Goal: Information Seeking & Learning: Learn about a topic

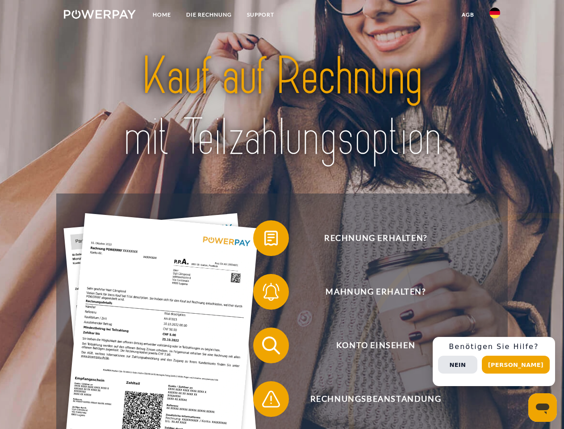
click at [100, 16] on img at bounding box center [100, 14] width 72 height 9
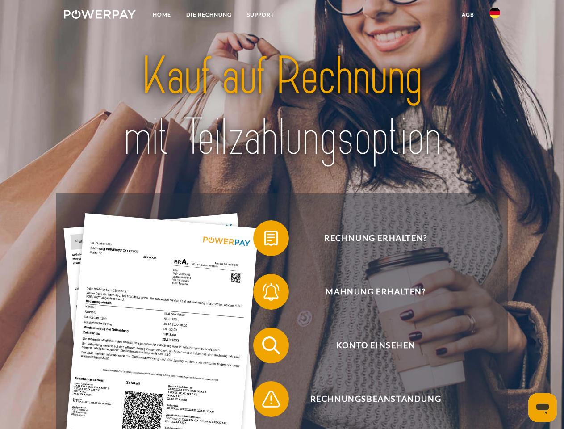
click at [495, 16] on img at bounding box center [494, 13] width 11 height 11
click at [467, 15] on link "agb" at bounding box center [468, 15] width 28 height 16
click at [264, 240] on span at bounding box center [257, 238] width 45 height 45
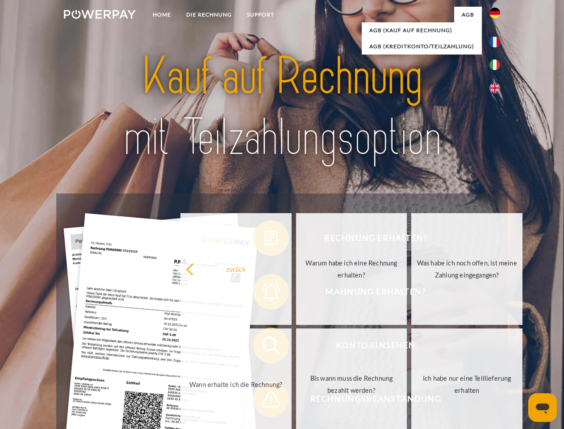
click at [264, 293] on div "Rechnung erhalten? Mahnung erhalten? Konto einsehen" at bounding box center [281, 371] width 451 height 357
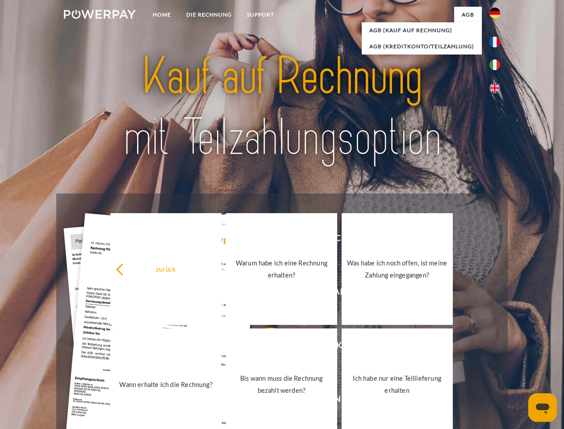
click at [264, 347] on link "Bis wann muss die Rechnung bezahlt werden?" at bounding box center [281, 384] width 111 height 112
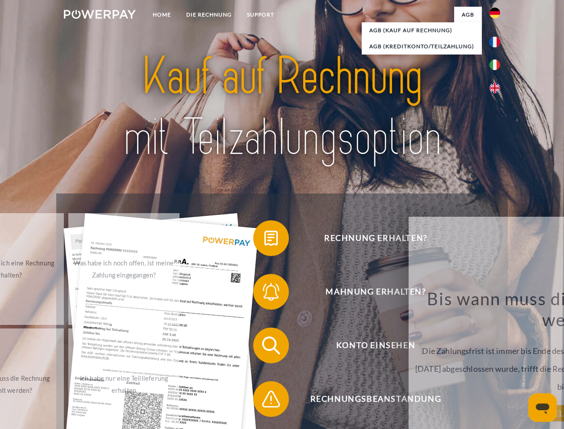
click at [264, 400] on span at bounding box center [257, 398] width 45 height 45
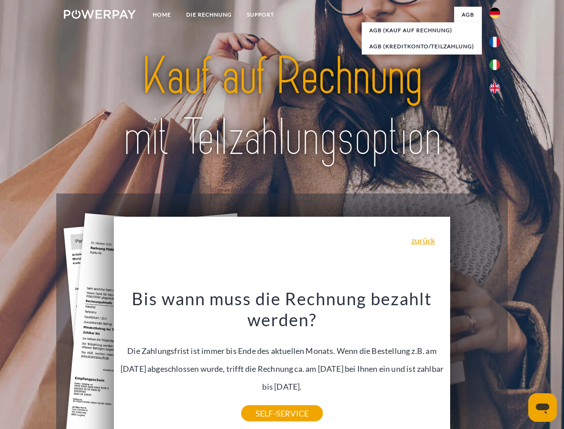
click at [497, 361] on div "Rechnung erhalten? Mahnung erhalten? Konto einsehen" at bounding box center [281, 371] width 451 height 357
click at [475, 363] on span "Konto einsehen" at bounding box center [375, 345] width 219 height 36
click at [519, 364] on header "Home DIE RECHNUNG SUPPORT" at bounding box center [282, 308] width 564 height 617
